Goal: Information Seeking & Learning: Learn about a topic

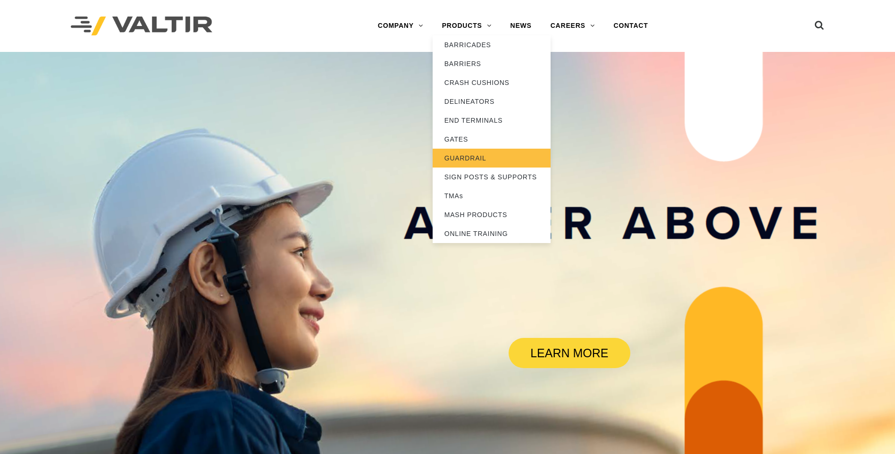
click at [466, 158] on link "GUARDRAIL" at bounding box center [492, 158] width 118 height 19
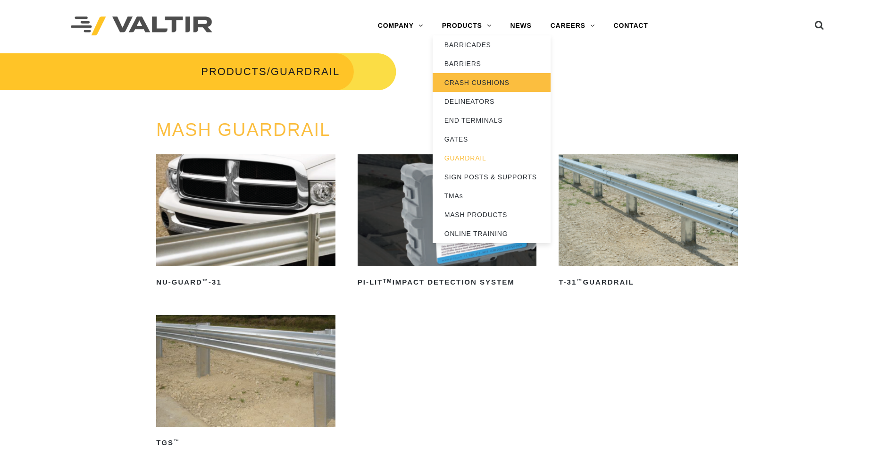
click at [469, 80] on link "CRASH CUSHIONS" at bounding box center [492, 82] width 118 height 19
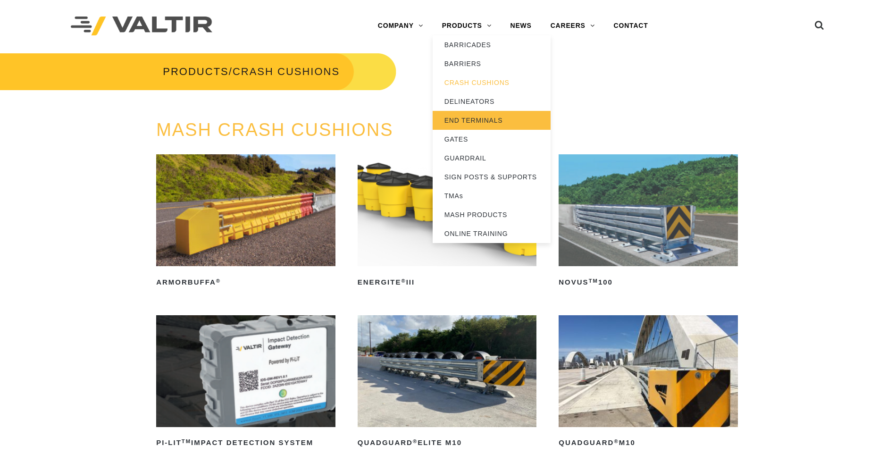
click at [480, 117] on link "END TERMINALS" at bounding box center [492, 120] width 118 height 19
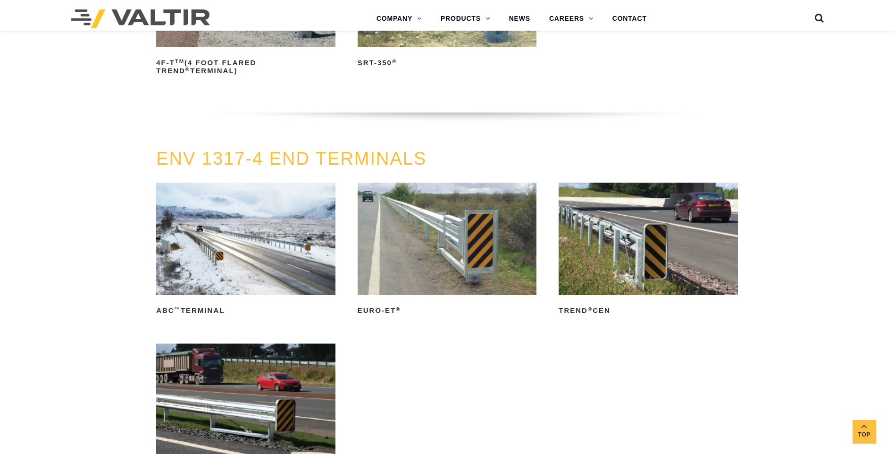
scroll to position [1085, 0]
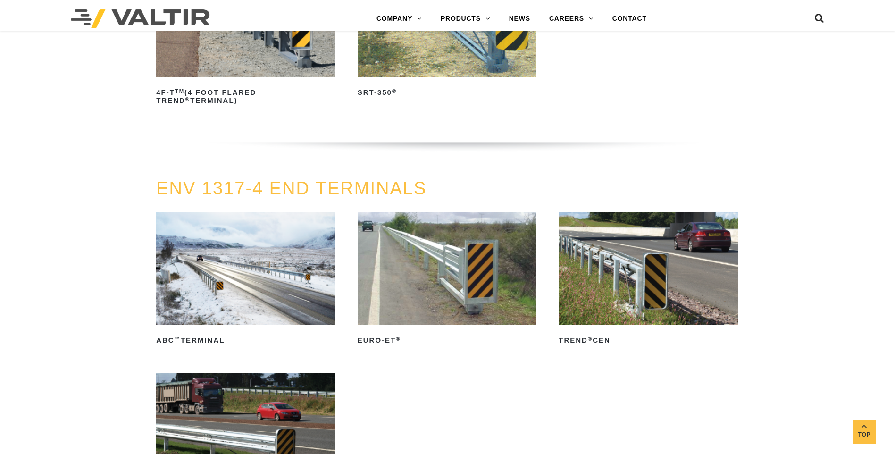
click at [450, 261] on img at bounding box center [447, 268] width 179 height 112
